Goal: Task Accomplishment & Management: Use online tool/utility

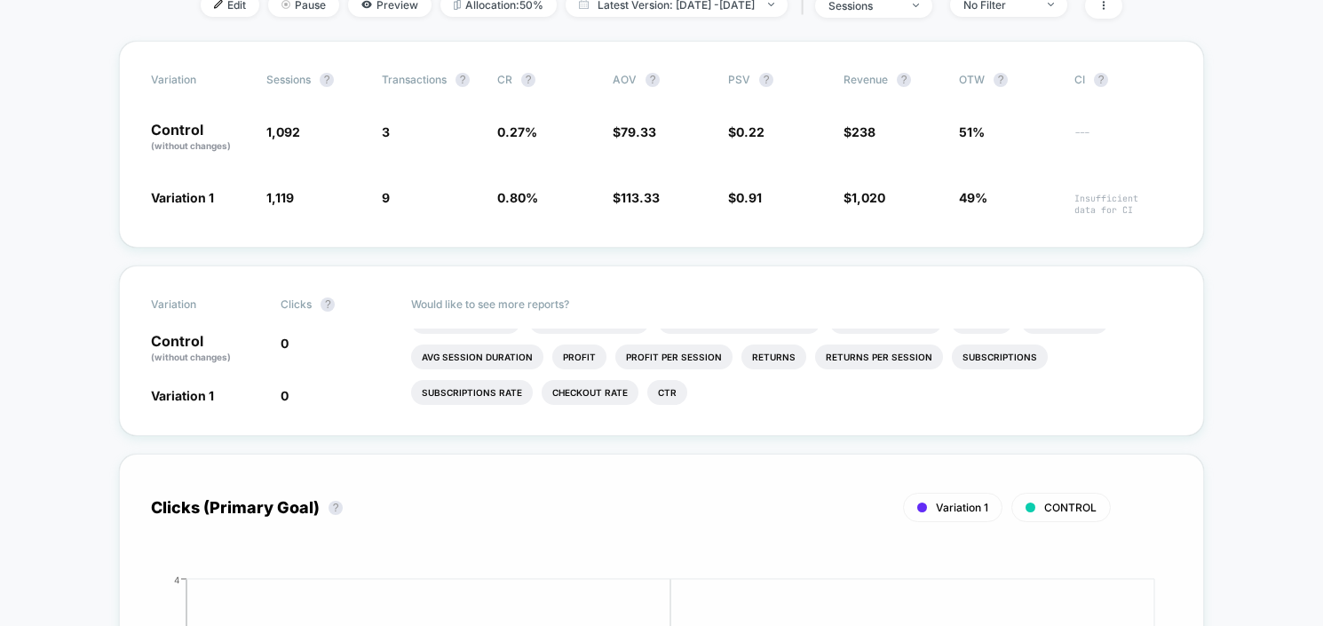
scroll to position [148, 0]
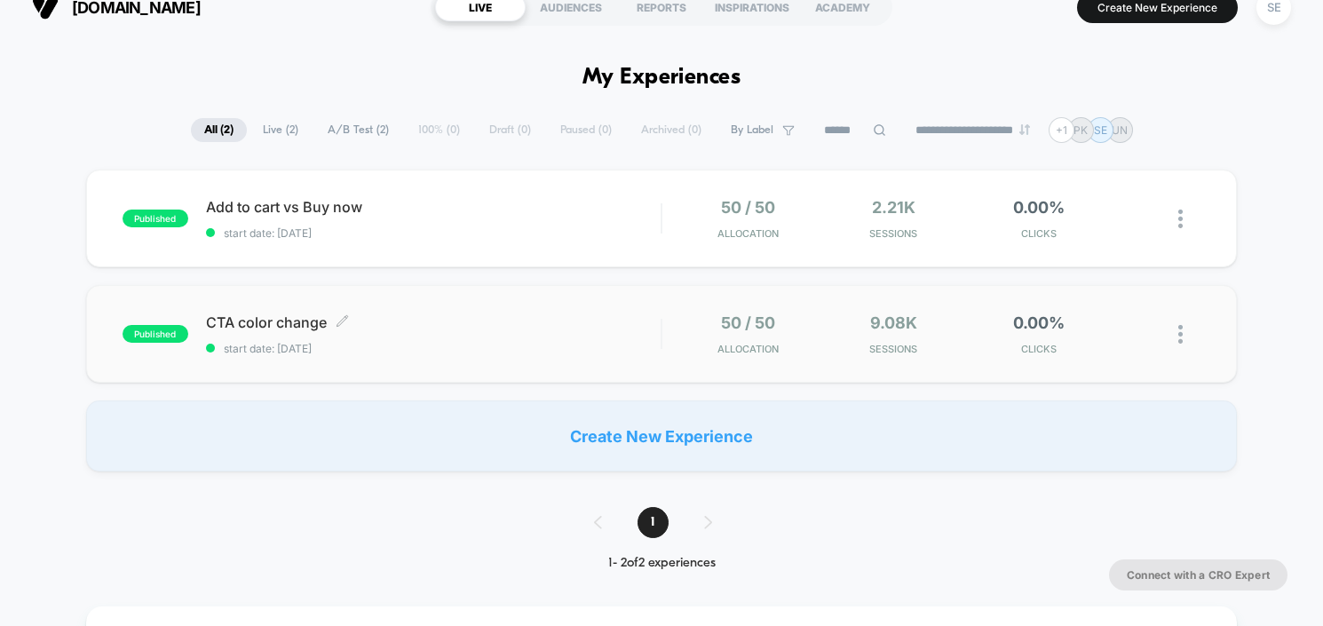
click at [382, 339] on div "CTA color change Click to edit experience details Click to edit experience deta…" at bounding box center [433, 335] width 455 height 42
